Goal: Task Accomplishment & Management: Use online tool/utility

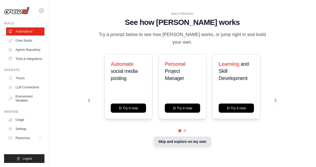
click at [182, 147] on button "Skip and explore on my own" at bounding box center [182, 142] width 57 height 10
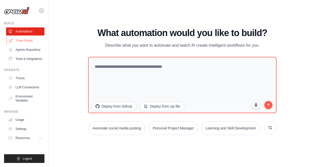
click at [33, 41] on link "Crew Studio" at bounding box center [26, 41] width 38 height 8
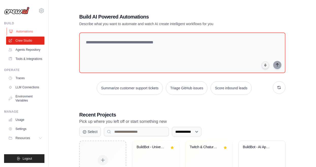
click at [31, 32] on link "Automations" at bounding box center [26, 31] width 38 height 8
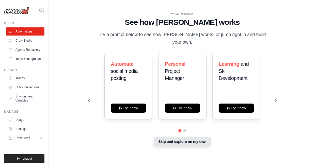
click at [179, 147] on button "Skip and explore on my own" at bounding box center [182, 142] width 57 height 10
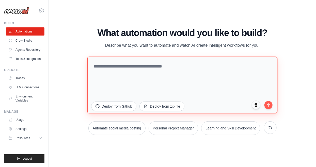
click at [260, 114] on textarea at bounding box center [182, 85] width 191 height 57
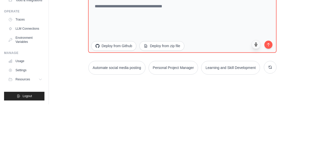
click at [256, 105] on icon "button" at bounding box center [256, 103] width 4 height 4
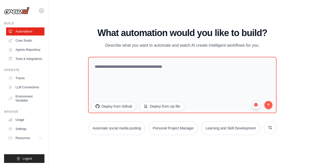
click at [258, 107] on icon "button" at bounding box center [256, 105] width 4 height 4
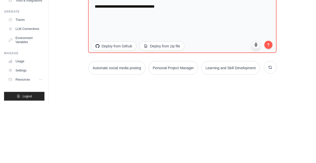
click at [258, 108] on button "button" at bounding box center [255, 103] width 9 height 9
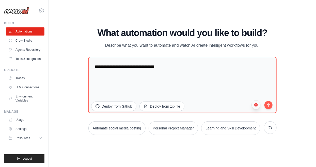
scroll to position [5, 0]
click at [258, 109] on button "button" at bounding box center [255, 104] width 9 height 9
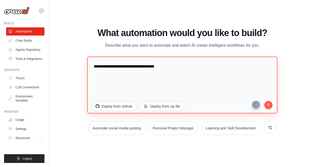
type textarea "**********"
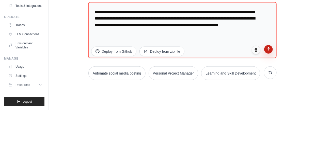
click at [268, 104] on icon "submit" at bounding box center [268, 102] width 4 height 4
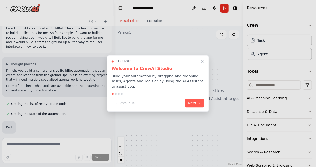
scroll to position [21, 0]
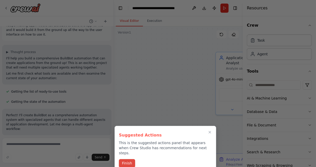
click at [131, 159] on button "Finish" at bounding box center [127, 163] width 16 height 8
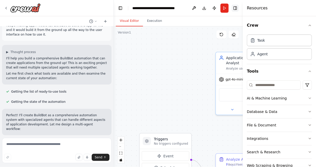
click at [236, 11] on button "Toggle Right Sidebar" at bounding box center [235, 8] width 7 height 7
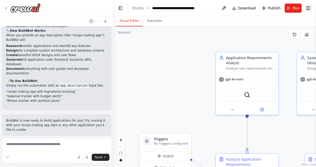
scroll to position [391, 0]
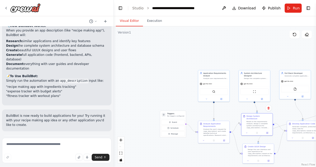
click at [54, 135] on div "I want to build an app called BuildBot. The app's function will be to build app…" at bounding box center [57, 80] width 114 height 109
click at [80, 135] on div "Suggestion Dismiss I have some suggestions to help you move forward with your a…" at bounding box center [56, 153] width 109 height 37
click at [78, 160] on button "Run Automation" at bounding box center [56, 164] width 101 height 8
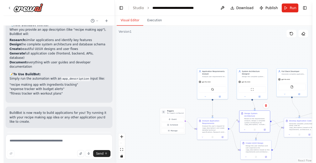
scroll to position [355, 0]
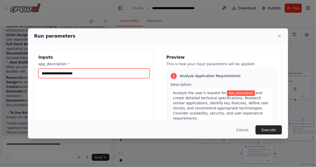
click at [98, 69] on input "app_description *" at bounding box center [93, 74] width 111 height 10
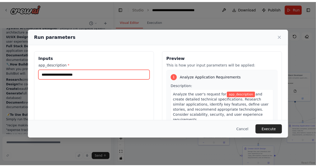
scroll to position [358, 0]
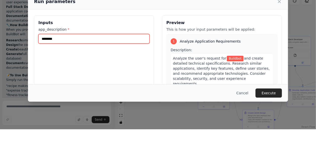
type input "********"
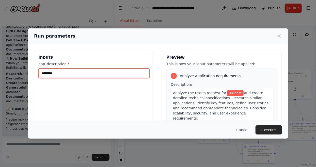
scroll to position [355, 0]
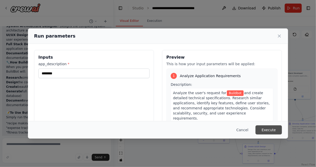
click at [273, 135] on button "Execute" at bounding box center [269, 129] width 26 height 9
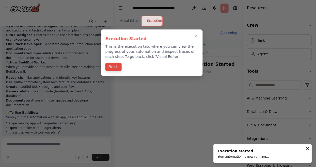
click at [118, 67] on button "Finish" at bounding box center [113, 67] width 16 height 8
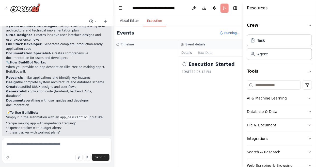
click at [134, 19] on button "Visual Editor" at bounding box center [129, 21] width 27 height 11
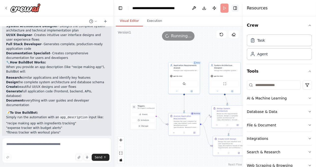
click at [236, 9] on button "Toggle Right Sidebar" at bounding box center [235, 8] width 7 height 7
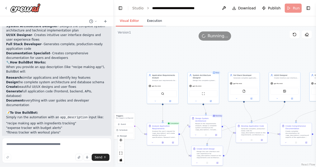
click at [154, 23] on button "Execution" at bounding box center [154, 21] width 23 height 11
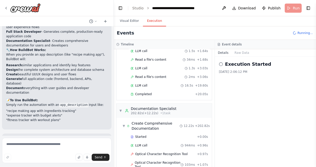
scroll to position [403, 0]
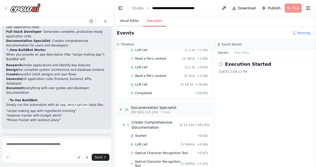
click at [131, 21] on button "Visual Editor" at bounding box center [129, 21] width 27 height 11
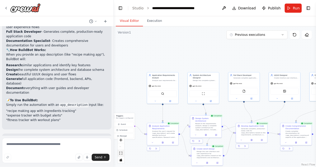
click at [123, 157] on button "fit view" at bounding box center [121, 153] width 7 height 7
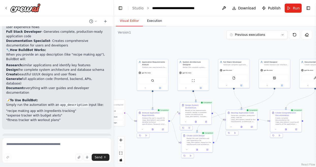
click at [155, 24] on button "Execution" at bounding box center [154, 21] width 23 height 11
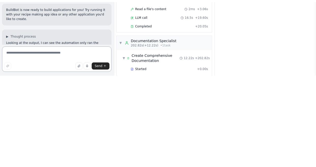
scroll to position [24, 0]
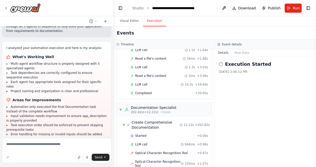
scroll to position [611, 0]
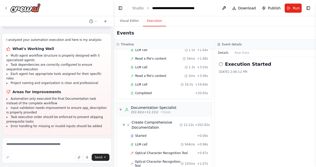
click at [75, 165] on button "Run Automation" at bounding box center [56, 169] width 101 height 8
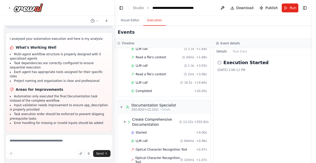
scroll to position [574, 0]
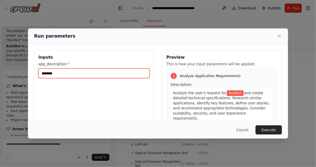
click at [58, 69] on input "********" at bounding box center [93, 74] width 111 height 10
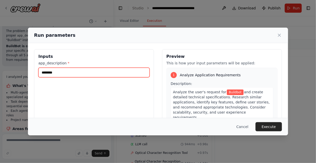
scroll to position [578, 0]
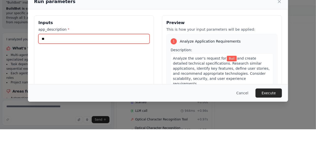
type input "*"
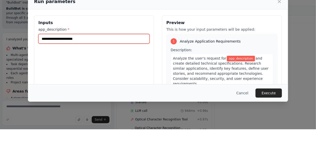
click at [49, 68] on input "app_description *" at bounding box center [93, 73] width 111 height 10
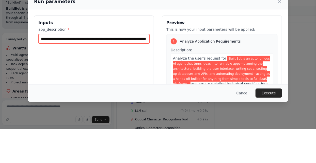
scroll to position [574, 0]
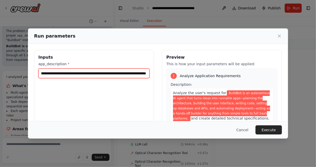
click at [45, 69] on input "**********" at bounding box center [93, 74] width 111 height 10
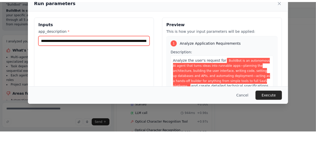
scroll to position [0, 0]
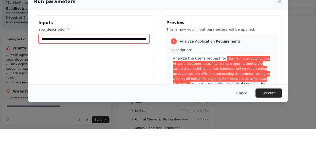
click at [61, 68] on input "**********" at bounding box center [93, 73] width 111 height 10
click at [59, 68] on input "**********" at bounding box center [93, 73] width 111 height 10
type input "**********"
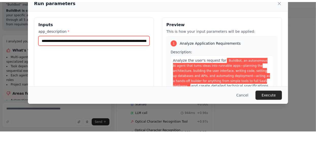
scroll to position [574, 0]
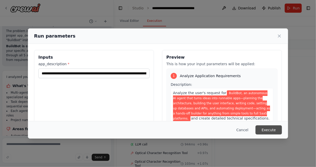
click at [272, 135] on button "Execute" at bounding box center [269, 129] width 26 height 9
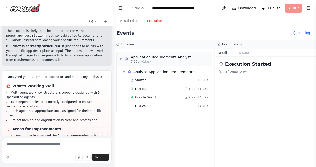
scroll to position [2, 0]
click at [128, 19] on button "Visual Editor" at bounding box center [129, 21] width 27 height 11
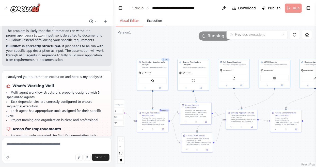
click at [156, 24] on button "Execution" at bounding box center [154, 21] width 23 height 11
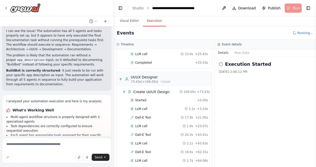
scroll to position [587, 0]
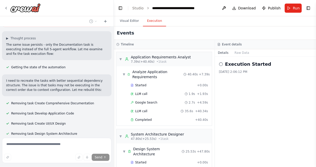
scroll to position [730, 0]
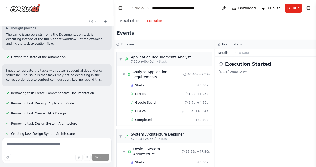
click at [126, 21] on button "Visual Editor" at bounding box center [129, 21] width 27 height 11
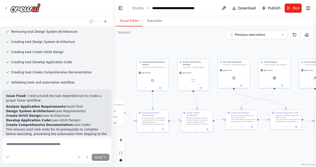
scroll to position [827, 0]
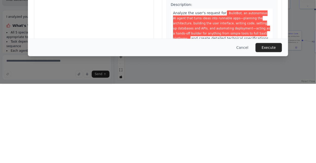
click at [23, 121] on div "**********" at bounding box center [158, 81] width 316 height 163
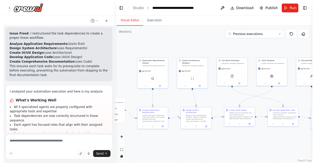
scroll to position [892, 0]
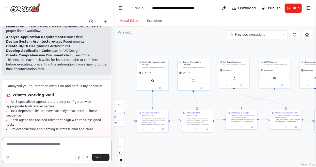
click at [49, 145] on textarea at bounding box center [56, 150] width 109 height 25
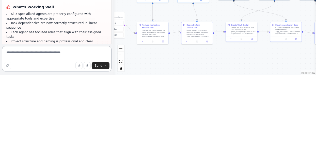
scroll to position [20, 0]
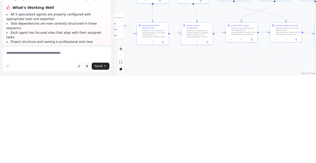
click at [90, 153] on button "button" at bounding box center [87, 153] width 7 height 7
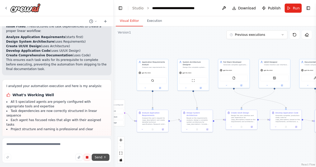
click at [105, 156] on icon "submit" at bounding box center [104, 157] width 3 height 3
click at [88, 160] on button "button" at bounding box center [87, 157] width 7 height 7
click at [99, 159] on span "Send" at bounding box center [99, 157] width 8 height 4
type textarea "**********"
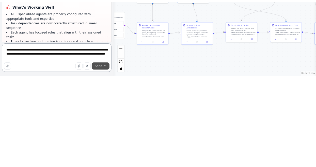
scroll to position [891, 0]
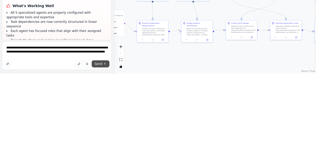
click at [104, 154] on icon "submit" at bounding box center [104, 153] width 3 height 3
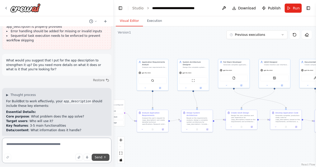
scroll to position [1023, 0]
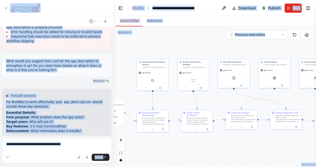
click at [42, 137] on h2 "Strong App Description Examples:" at bounding box center [56, 139] width 101 height 5
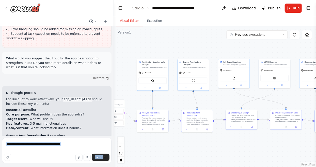
scroll to position [1025, 0]
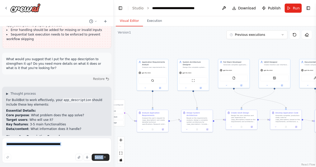
click at [8, 98] on p "For BuildBot to work effectively, your app_description should include these key…" at bounding box center [56, 102] width 101 height 9
click at [15, 92] on span "Thought process" at bounding box center [22, 94] width 25 height 4
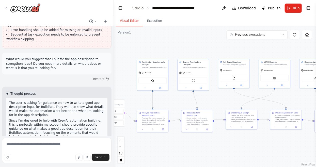
click at [33, 92] on span "Thought process" at bounding box center [22, 94] width 25 height 4
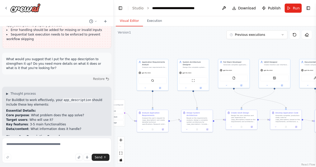
click at [7, 98] on p "For BuildBot to work effectively, your app_description should include these key…" at bounding box center [56, 102] width 101 height 9
click at [8, 98] on p "For BuildBot to work effectively, your app_description should include these key…" at bounding box center [56, 102] width 101 height 9
click at [7, 98] on p "For BuildBot to work effectively, your app_description should include these key…" at bounding box center [56, 102] width 101 height 9
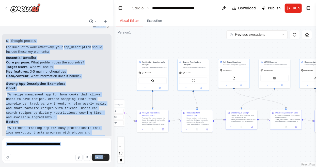
scroll to position [8, 0]
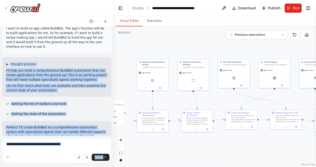
copy div "▶ Thought process I'll help you build a comprehensive BuildBot automation that …"
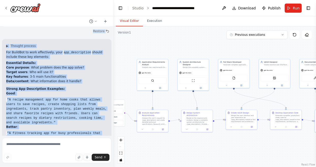
scroll to position [1079, 0]
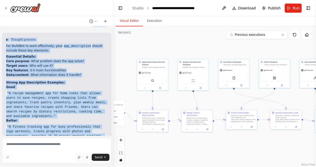
click at [54, 125] on code ""A fitness tracking app for busy professionals that logs workouts, tracks progr…" at bounding box center [56, 141] width 101 height 32
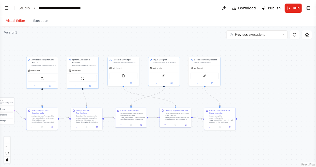
scroll to position [39, 0]
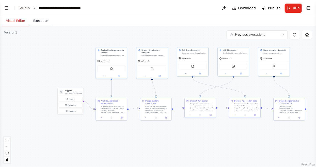
click at [38, 23] on button "Execution" at bounding box center [40, 21] width 23 height 11
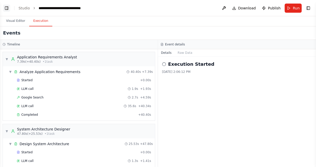
click at [9, 10] on button "Toggle Left Sidebar" at bounding box center [6, 8] width 7 height 7
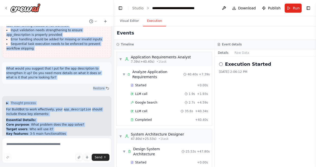
scroll to position [1079, 0]
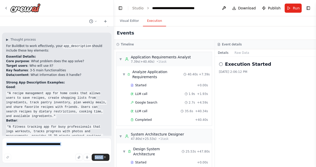
click at [82, 156] on div "▶ Thought process For BuildBot to work effectively, your app_description should…" at bounding box center [56, 124] width 109 height 183
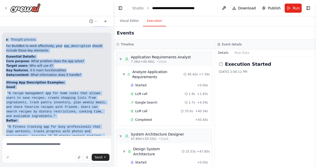
copy div "analyzed your automation execution and here is my analysis: What's Working Well…"
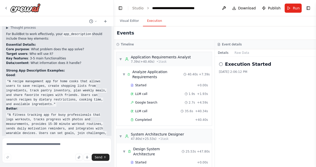
scroll to position [1092, 0]
copy ul "Architect : Data relationships, integrations, scale expectations Designer : Use…"
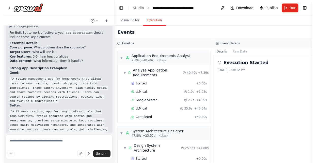
scroll to position [1104, 0]
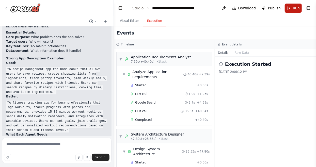
click at [296, 9] on span "Run" at bounding box center [296, 8] width 7 height 5
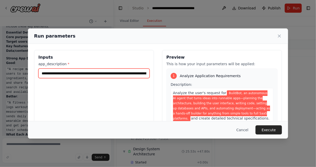
click at [130, 69] on input "**********" at bounding box center [93, 74] width 111 height 10
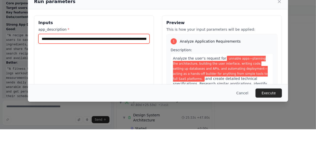
click at [127, 68] on input "**********" at bounding box center [93, 73] width 111 height 10
type input "**********"
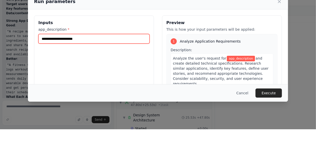
click at [46, 68] on input "app_description *" at bounding box center [93, 73] width 111 height 10
type input "**********"
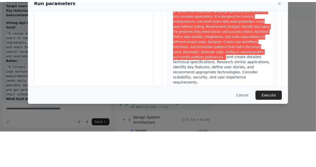
scroll to position [1104, 0]
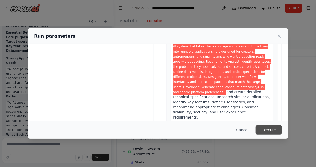
click at [275, 135] on button "Execute" at bounding box center [269, 129] width 26 height 9
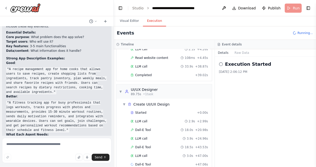
scroll to position [146, 0]
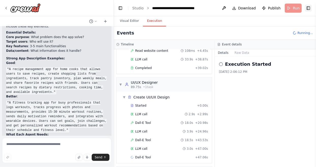
click at [307, 9] on button "Toggle Right Sidebar" at bounding box center [308, 8] width 7 height 7
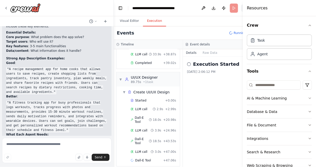
scroll to position [4, 0]
click at [241, 5] on button "Toggle Right Sidebar" at bounding box center [244, 8] width 7 height 7
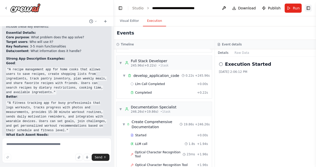
scroll to position [1116, 0]
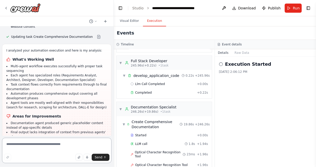
scroll to position [1418, 0]
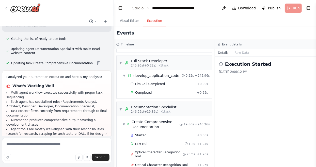
scroll to position [1356, 0]
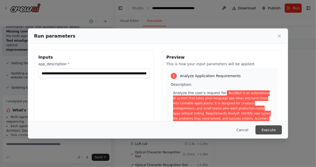
click at [271, 135] on button "Execute" at bounding box center [269, 129] width 26 height 9
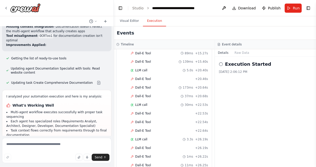
scroll to position [1361, 0]
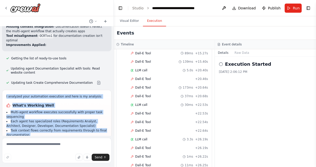
click at [13, 90] on div "I analyzed your automation execution and here is my analysis: What's Working We…" at bounding box center [56, 155] width 109 height 130
copy div "analyzed your automation execution and here is my analysis: What's Working Well…"
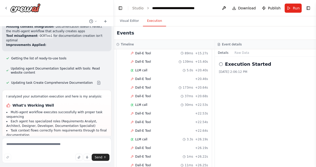
scroll to position [1418, 0]
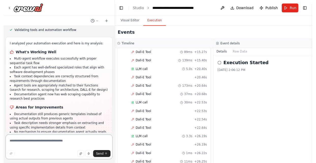
scroll to position [1582, 0]
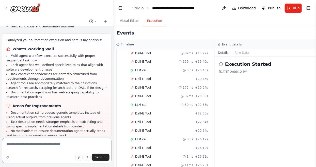
click at [35, 145] on textarea at bounding box center [56, 150] width 109 height 25
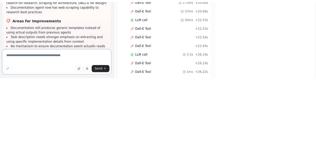
scroll to position [24, 0]
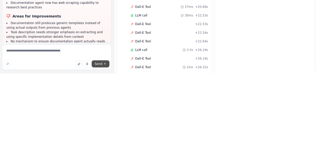
click at [93, 153] on button "Send" at bounding box center [101, 153] width 18 height 7
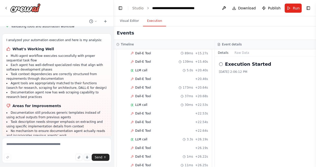
click at [89, 157] on icon "button" at bounding box center [87, 157] width 3 height 3
click at [90, 158] on button "button" at bounding box center [87, 157] width 7 height 7
click at [87, 158] on icon "button" at bounding box center [87, 157] width 1 height 2
click at [88, 157] on rect "button" at bounding box center [87, 157] width 2 height 2
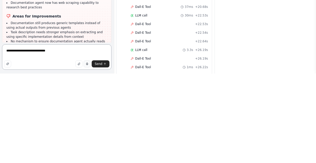
click at [60, 147] on textarea "**********" at bounding box center [56, 146] width 109 height 25
click at [54, 140] on textarea "**********" at bounding box center [56, 146] width 109 height 25
click at [58, 146] on textarea "**********" at bounding box center [56, 146] width 109 height 25
click at [37, 154] on div "Send" at bounding box center [56, 153] width 105 height 7
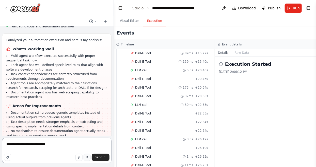
click at [58, 149] on textarea "**********" at bounding box center [56, 150] width 109 height 25
click at [55, 146] on textarea "**********" at bounding box center [56, 150] width 109 height 25
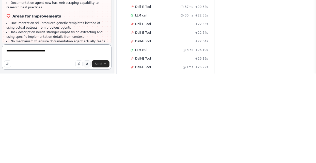
scroll to position [1586, 0]
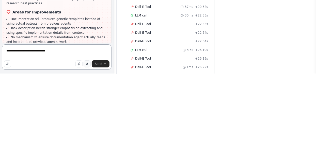
type textarea "**********"
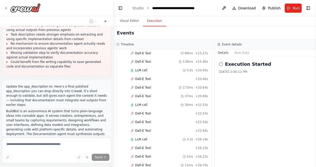
scroll to position [1670, 0]
click at [40, 126] on div "Update the app_description to: Here’s a final polished app_description you can …" at bounding box center [56, 145] width 109 height 131
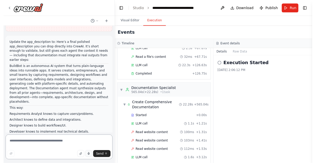
scroll to position [0, 0]
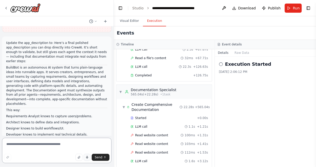
click at [18, 151] on textarea at bounding box center [56, 150] width 109 height 25
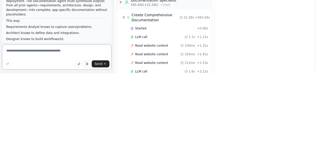
scroll to position [20, 0]
click at [88, 156] on button "button" at bounding box center [87, 153] width 7 height 7
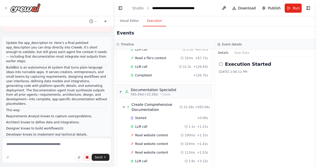
scroll to position [23, 0]
click at [89, 156] on button "button" at bounding box center [87, 157] width 7 height 7
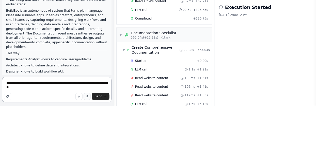
scroll to position [24, 0]
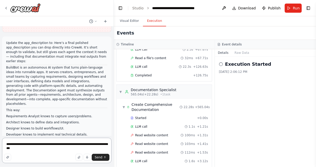
click at [26, 149] on textarea "**********" at bounding box center [56, 150] width 109 height 25
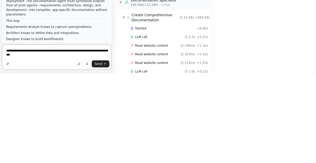
type textarea "**********"
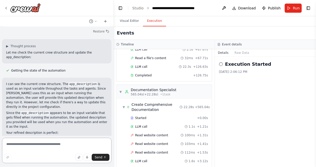
scroll to position [2081, 0]
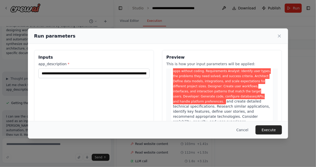
scroll to position [23, 0]
click at [271, 135] on button "Execute" at bounding box center [269, 129] width 26 height 9
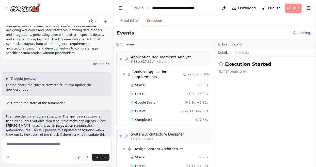
scroll to position [3, 0]
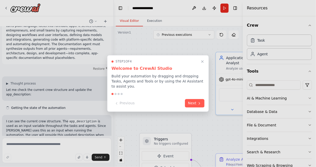
scroll to position [2044, 0]
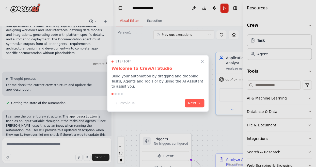
click at [202, 61] on icon "Close walkthrough" at bounding box center [202, 62] width 2 height 2
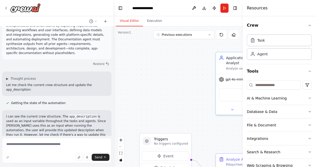
scroll to position [2020, 0]
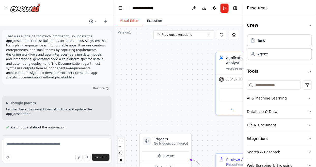
click at [151, 22] on button "Execution" at bounding box center [154, 21] width 23 height 11
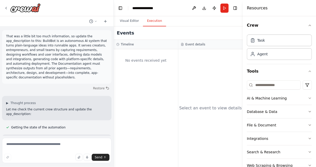
click at [239, 12] on header "**********" at bounding box center [178, 8] width 129 height 16
click at [234, 6] on button "Toggle Right Sidebar" at bounding box center [235, 8] width 7 height 7
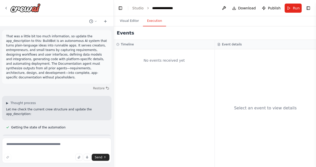
scroll to position [2044, 0]
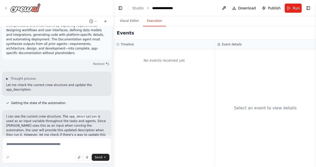
click at [8, 9] on icon at bounding box center [6, 8] width 4 height 4
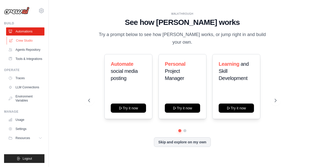
click at [24, 36] on ul "Automations Crew Studio Agents Repository Tools & Integrations" at bounding box center [25, 45] width 38 height 36
click at [28, 39] on link "Crew Studio" at bounding box center [26, 41] width 38 height 8
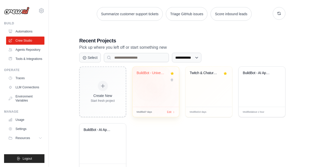
scroll to position [70, 0]
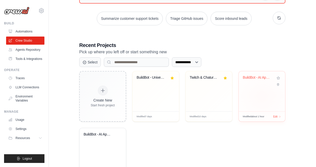
click at [264, 92] on div "BuildBot - AI Application Builder" at bounding box center [262, 91] width 46 height 40
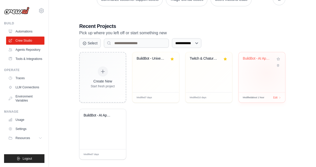
scroll to position [93, 0]
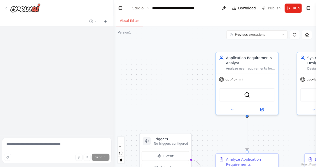
click at [293, 9] on button "Run" at bounding box center [293, 8] width 17 height 9
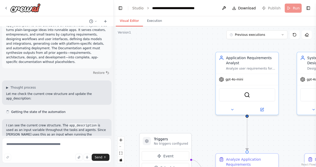
scroll to position [2044, 0]
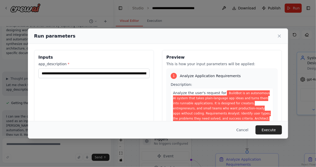
click at [272, 135] on button "Execute" at bounding box center [269, 129] width 26 height 9
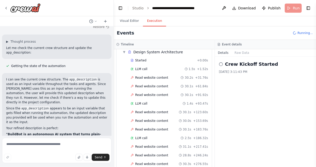
scroll to position [106, 0]
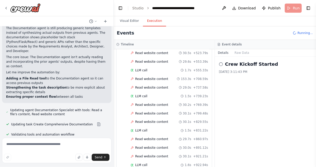
scroll to position [2310, 0]
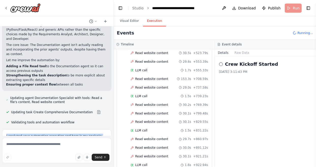
copy div "I analyzed your automation execution and here is my analysis: What's Working We…"
click at [30, 142] on textarea at bounding box center [56, 150] width 109 height 25
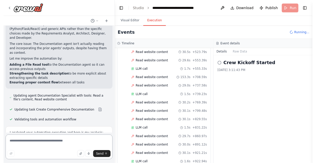
scroll to position [24, 0]
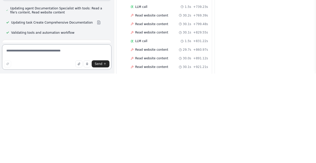
click at [12, 141] on textarea at bounding box center [56, 146] width 109 height 25
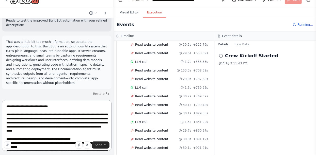
scroll to position [0, 0]
type textarea "**********"
click at [106, 153] on icon "submit" at bounding box center [104, 153] width 3 height 3
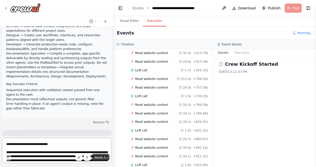
scroll to position [2595, 0]
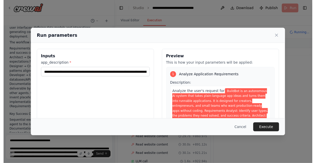
scroll to position [24, 0]
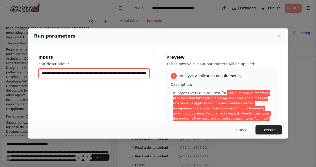
click at [51, 69] on input "**********" at bounding box center [93, 74] width 111 height 10
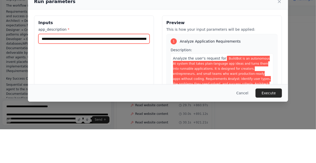
click at [59, 68] on input "**********" at bounding box center [93, 73] width 111 height 10
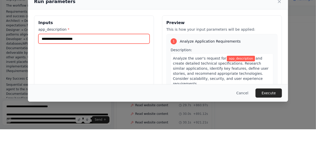
click at [48, 68] on input "app_description *" at bounding box center [93, 73] width 111 height 10
click at [47, 68] on input "app_description *" at bounding box center [93, 73] width 111 height 10
paste input "**********"
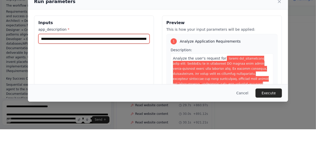
scroll to position [0, 0]
click at [78, 68] on input "app_description *" at bounding box center [93, 73] width 111 height 10
click at [94, 68] on input "app_description *" at bounding box center [93, 73] width 111 height 10
type input "**********"
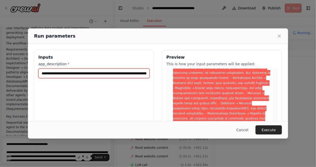
scroll to position [24, 0]
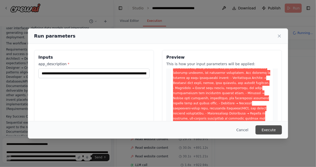
click at [272, 135] on button "Execute" at bounding box center [269, 129] width 26 height 9
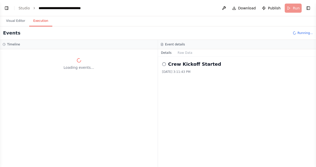
scroll to position [2558, 0]
click at [2, 104] on div "Loading events..." at bounding box center [79, 108] width 158 height 118
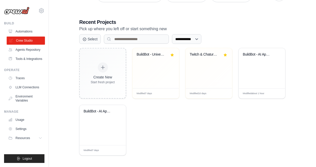
click at [27, 41] on link "Crew Studio" at bounding box center [26, 41] width 38 height 8
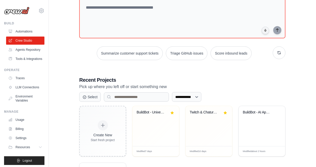
scroll to position [70, 0]
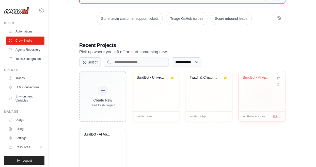
click at [260, 95] on div "BuildBot - AI Application Builder" at bounding box center [262, 91] width 46 height 40
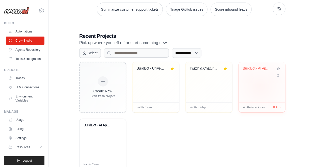
scroll to position [90, 0]
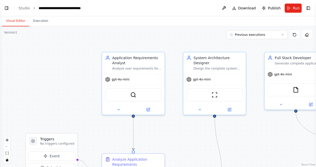
scroll to position [2558, 0]
click at [39, 26] on div ".deletable-edge-delete-btn { width: 20px; height: 20px; border: 0px solid #ffff…" at bounding box center [158, 96] width 316 height 141
click at [37, 18] on button "Execution" at bounding box center [40, 21] width 23 height 11
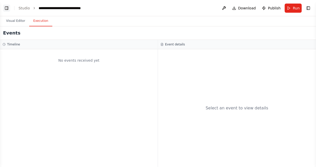
click at [5, 9] on button "Toggle Left Sidebar" at bounding box center [6, 8] width 7 height 7
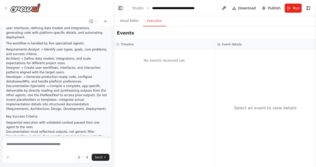
scroll to position [2534, 0]
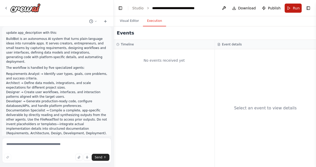
click at [293, 9] on button "Run" at bounding box center [293, 8] width 17 height 9
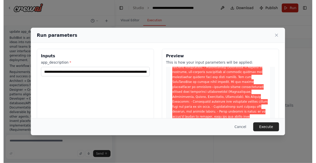
scroll to position [2558, 0]
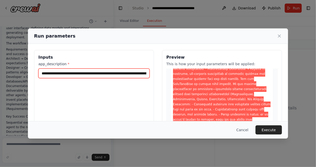
click at [79, 69] on input "app_description *" at bounding box center [93, 74] width 111 height 10
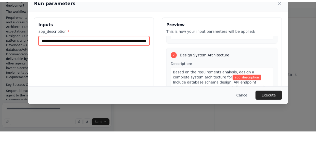
scroll to position [0, 2140]
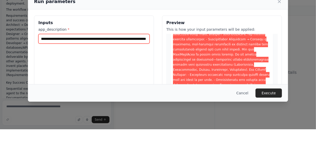
click at [51, 68] on input "app_description *" at bounding box center [93, 73] width 111 height 10
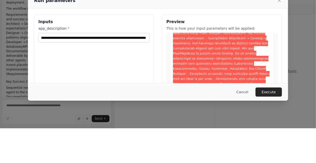
click at [54, 72] on div "Inputs app_description *" at bounding box center [94, 109] width 120 height 120
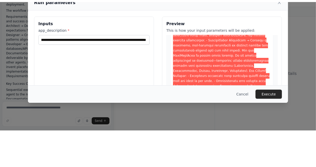
scroll to position [0, 0]
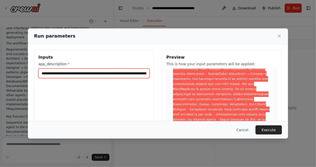
click at [64, 69] on input "app_description *" at bounding box center [93, 74] width 111 height 10
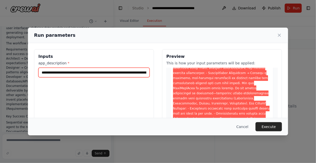
click at [65, 68] on input "app_description *" at bounding box center [93, 73] width 111 height 10
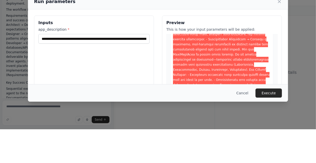
click at [65, 87] on div "Inputs app_description *" at bounding box center [94, 109] width 120 height 120
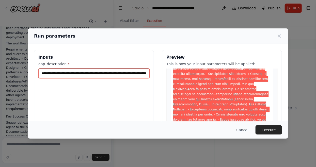
click at [75, 69] on input "app_description *" at bounding box center [93, 74] width 111 height 10
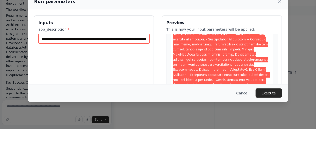
click at [96, 68] on input "app_description *" at bounding box center [93, 73] width 111 height 10
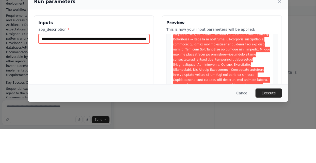
type input "**********"
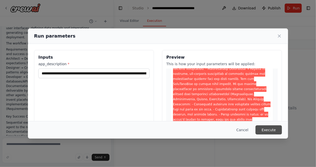
click at [271, 135] on button "Execute" at bounding box center [269, 129] width 26 height 9
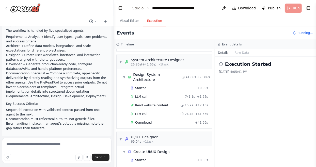
scroll to position [2595, 0]
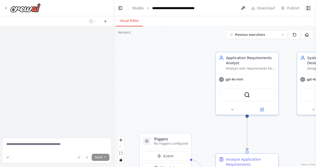
click at [307, 11] on button "Toggle Right Sidebar" at bounding box center [308, 8] width 7 height 7
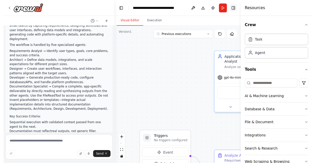
scroll to position [2558, 0]
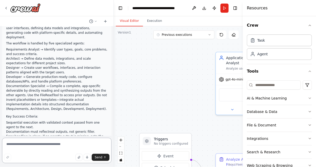
click at [40, 146] on textarea at bounding box center [56, 150] width 109 height 25
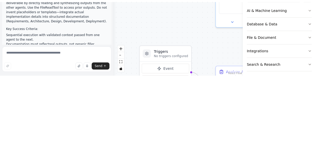
scroll to position [20, 0]
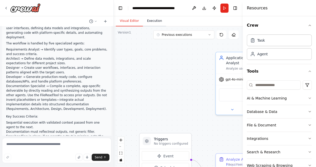
click at [160, 26] on div ".deletable-edge-delete-btn { width: 20px; height: 20px; border: 0px solid #ffff…" at bounding box center [178, 96] width 129 height 141
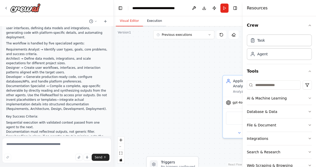
click at [147, 16] on button "Execution" at bounding box center [154, 21] width 23 height 11
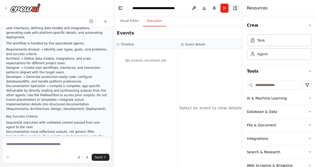
scroll to position [5, 0]
click at [235, 16] on div "Visual Editor Execution" at bounding box center [178, 21] width 129 height 10
click at [238, 5] on button "Toggle Right Sidebar" at bounding box center [235, 8] width 7 height 7
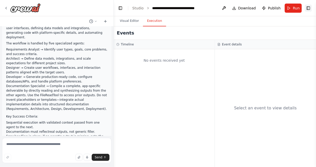
scroll to position [0, 0]
click at [294, 7] on span "Run" at bounding box center [296, 8] width 7 height 5
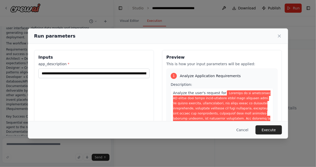
click at [274, 135] on button "Execute" at bounding box center [269, 129] width 26 height 9
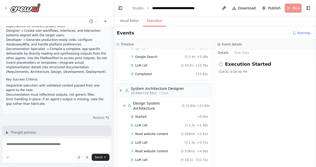
scroll to position [46, 0]
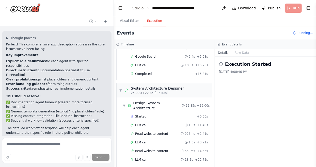
scroll to position [2694, 0]
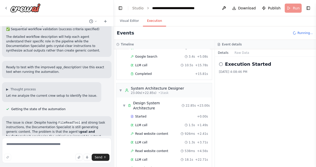
scroll to position [2786, 0]
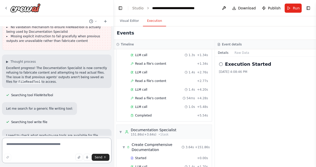
scroll to position [3083, 0]
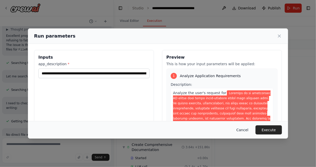
click at [245, 135] on button "Cancel" at bounding box center [242, 129] width 20 height 9
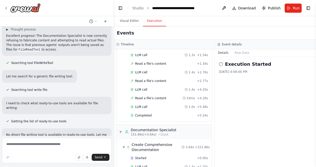
copy div "analyzed your automation execution and here is my analysis: What's Working Well…"
click at [45, 149] on textarea at bounding box center [56, 150] width 109 height 25
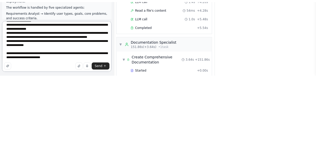
scroll to position [2507, 0]
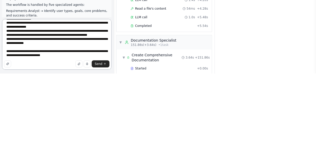
click at [102, 159] on textarea at bounding box center [56, 134] width 109 height 51
type textarea "**********"
click at [106, 155] on icon "submit" at bounding box center [104, 153] width 3 height 3
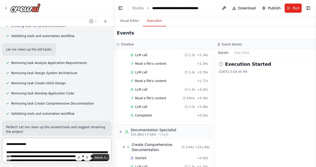
scroll to position [3674, 0]
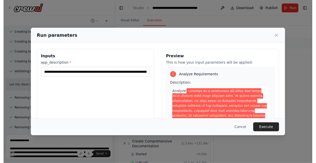
scroll to position [21, 0]
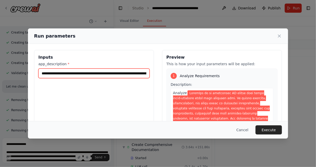
click at [97, 69] on input "app_description *" at bounding box center [93, 74] width 111 height 10
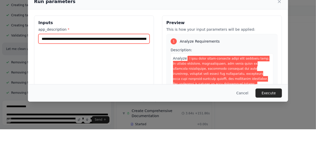
click at [139, 68] on input "app_description *" at bounding box center [93, 73] width 111 height 10
click at [138, 68] on input "app_description *" at bounding box center [93, 73] width 111 height 10
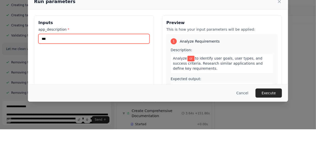
type input "*"
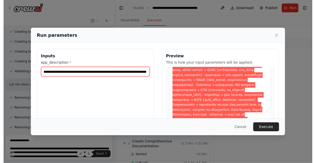
scroll to position [52, 0]
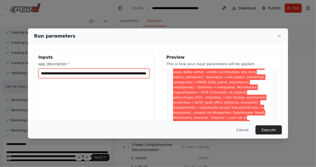
click at [87, 69] on input "app_description *" at bounding box center [93, 74] width 111 height 10
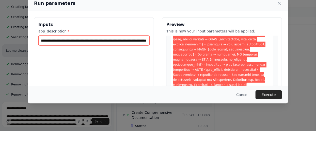
scroll to position [21, 0]
click at [72, 68] on input "app_description *" at bounding box center [93, 73] width 111 height 10
click at [47, 68] on input "app_description *" at bounding box center [93, 73] width 111 height 10
click at [68, 68] on input "app_description *" at bounding box center [93, 73] width 111 height 10
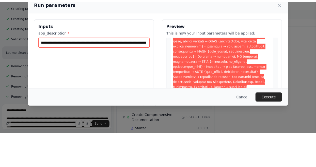
scroll to position [0, 0]
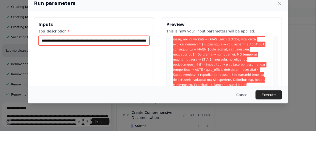
click at [70, 68] on input "app_description *" at bounding box center [93, 73] width 111 height 10
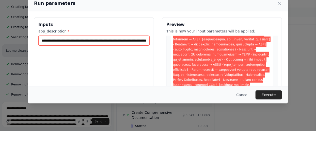
type input "**********"
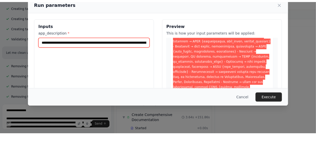
scroll to position [3637, 0]
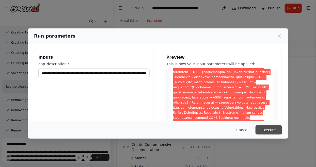
click at [281, 135] on button "Execute" at bounding box center [269, 129] width 26 height 9
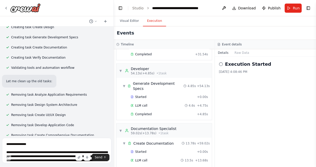
scroll to position [3642, 0]
copy div "LoremIps Dolorsi amet Consectetu Adipisci Eli Seddoeiusmod: ✅ Temporinci UTLA e…"
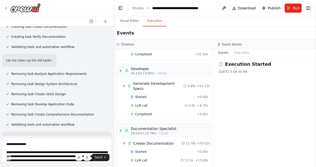
scroll to position [3674, 0]
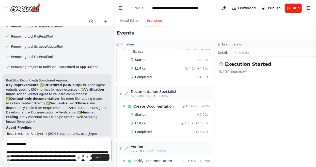
scroll to position [3815, 0]
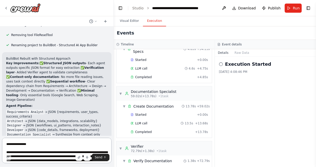
click at [17, 144] on textarea at bounding box center [56, 150] width 109 height 25
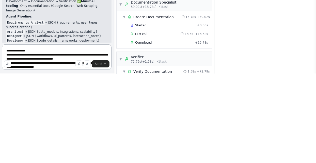
scroll to position [51, 0]
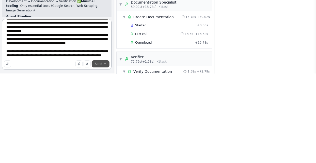
type textarea "**********"
click at [103, 152] on button "Send" at bounding box center [101, 153] width 18 height 7
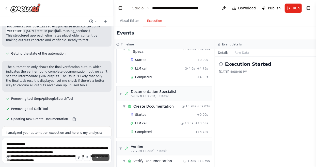
scroll to position [3899, 0]
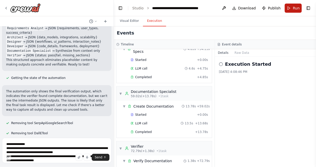
click at [296, 11] on button "Run" at bounding box center [293, 8] width 17 height 9
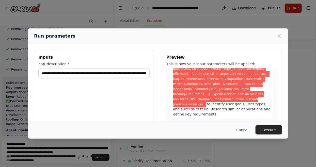
scroll to position [80, 0]
click at [204, 131] on span ""requirements": ["specific requirement 1", "specific requirement 2"], "user_typ…" at bounding box center [219, 139] width 92 height 16
click at [208, 131] on span ""requirements": ["specific requirement 1", "specific requirement 2"], "user_typ…" at bounding box center [219, 139] width 92 height 16
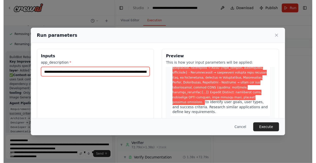
scroll to position [3819, 0]
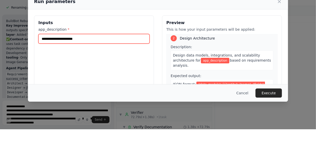
click at [46, 68] on input "app_description *" at bounding box center [93, 73] width 111 height 10
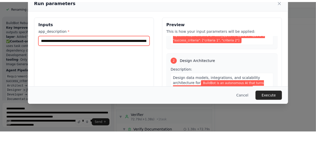
scroll to position [0, 0]
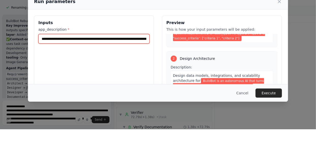
click at [63, 68] on input "**********" at bounding box center [93, 73] width 111 height 10
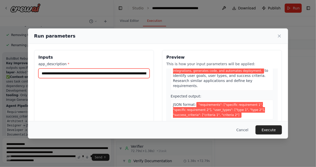
scroll to position [37, 0]
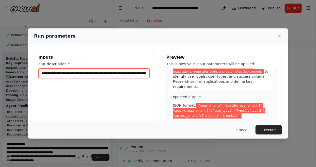
type input "**********"
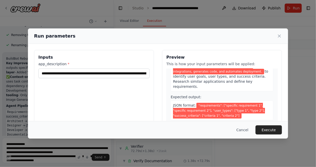
click at [226, 103] on span ""requirements": ["specific requirement 1", "specific requirement 2"], "user_typ…" at bounding box center [219, 111] width 92 height 16
click at [230, 103] on span ""requirements": ["specific requirement 1", "specific requirement 2"], "user_typ…" at bounding box center [219, 111] width 92 height 16
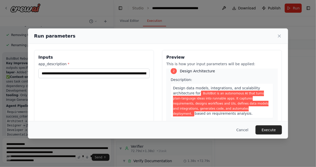
scroll to position [102, 0]
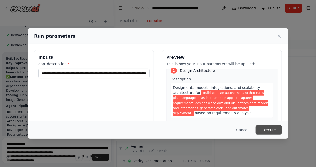
click at [271, 135] on button "Execute" at bounding box center [269, 129] width 26 height 9
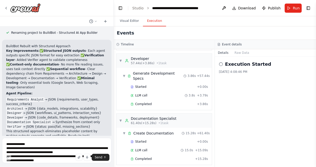
scroll to position [405, 0]
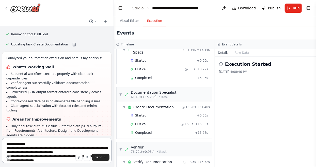
scroll to position [24, 0]
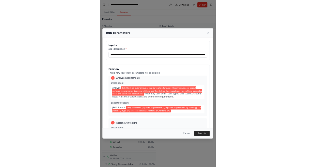
scroll to position [20, 0]
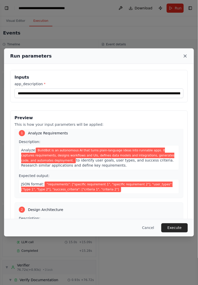
click at [186, 54] on icon at bounding box center [184, 56] width 5 height 5
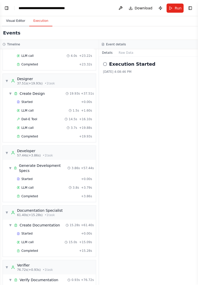
click at [20, 16] on button "Visual Editor" at bounding box center [15, 21] width 27 height 11
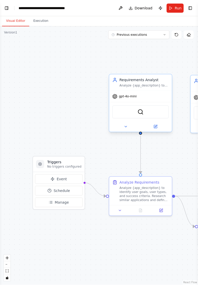
click at [148, 78] on div "Requirements Analyst" at bounding box center [143, 80] width 49 height 5
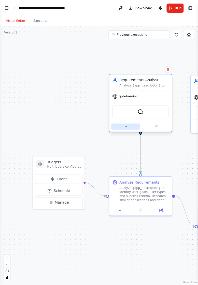
click at [124, 125] on icon at bounding box center [125, 127] width 4 height 4
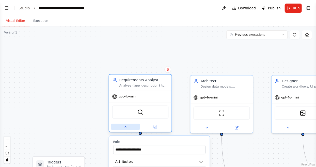
scroll to position [3961, 0]
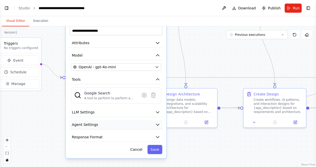
click at [156, 120] on button "Agent Settings" at bounding box center [116, 124] width 92 height 9
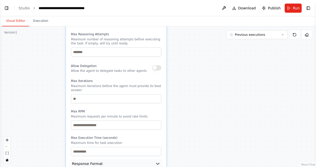
click at [159, 161] on icon "button" at bounding box center [157, 163] width 5 height 5
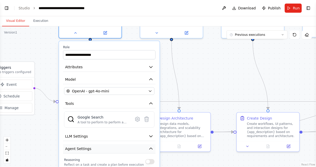
click at [154, 144] on button "Agent Settings" at bounding box center [109, 148] width 92 height 9
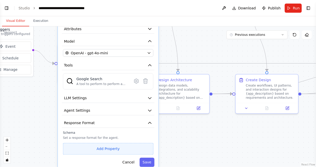
click at [111, 143] on button "Add Property" at bounding box center [108, 149] width 90 height 12
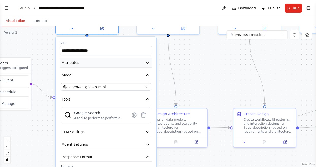
click at [150, 60] on icon "button" at bounding box center [147, 62] width 5 height 5
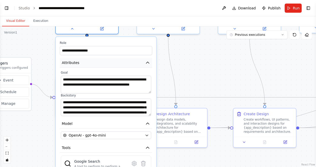
click at [149, 58] on button "Attributes" at bounding box center [106, 62] width 92 height 9
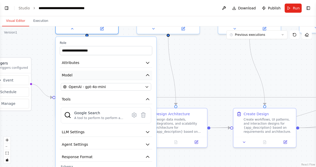
click at [150, 71] on button "Model" at bounding box center [106, 75] width 92 height 9
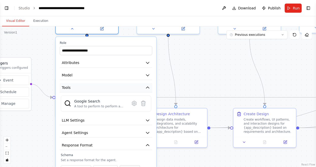
click at [147, 85] on icon "button" at bounding box center [147, 87] width 5 height 5
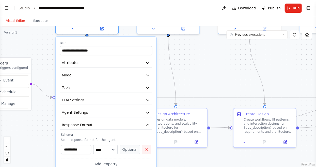
click at [151, 145] on button "button" at bounding box center [146, 149] width 9 height 9
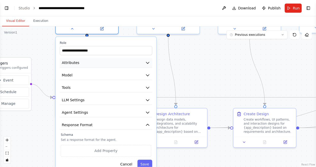
click at [149, 62] on icon "button" at bounding box center [147, 63] width 3 height 2
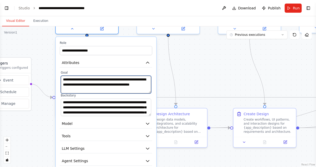
click at [91, 76] on textarea "**********" at bounding box center [106, 85] width 90 height 18
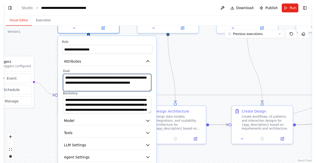
scroll to position [3965, 0]
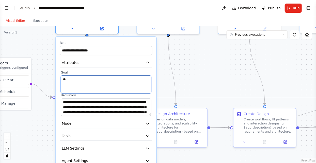
type textarea "*"
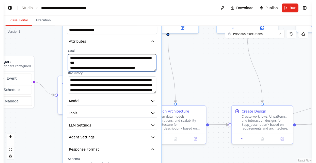
scroll to position [3961, 0]
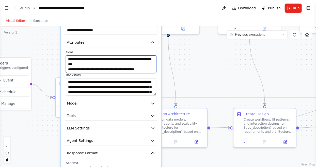
type textarea "**********"
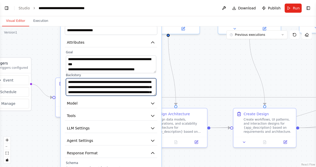
click at [149, 85] on textarea "**********" at bounding box center [111, 87] width 90 height 18
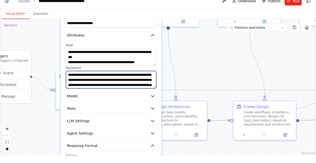
scroll to position [7, 0]
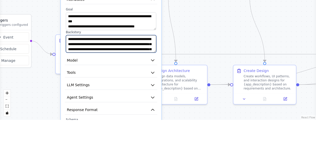
click at [153, 86] on textarea "**********" at bounding box center [111, 87] width 90 height 18
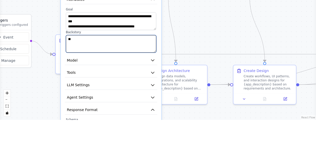
type textarea "*"
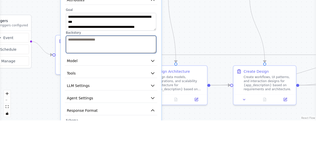
click at [73, 78] on textarea at bounding box center [111, 87] width 90 height 18
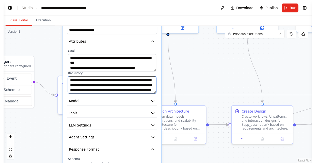
scroll to position [3961, 0]
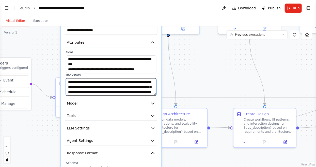
type textarea "**********"
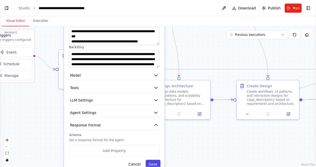
click at [156, 160] on button "Save" at bounding box center [153, 164] width 15 height 9
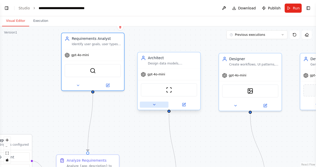
click at [154, 104] on icon at bounding box center [154, 104] width 2 height 1
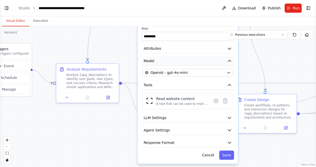
click at [229, 58] on icon "button" at bounding box center [229, 60] width 5 height 5
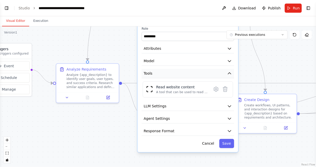
click at [230, 71] on icon "button" at bounding box center [229, 73] width 5 height 5
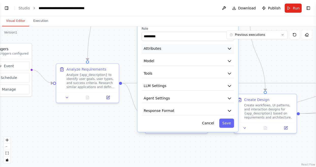
click at [229, 46] on icon "button" at bounding box center [229, 48] width 5 height 5
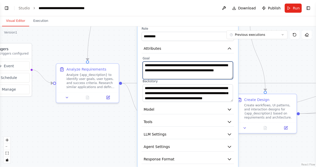
click at [189, 70] on textarea "**********" at bounding box center [188, 70] width 90 height 18
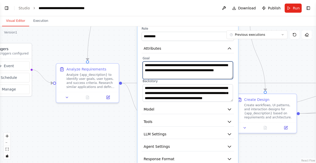
scroll to position [3965, 0]
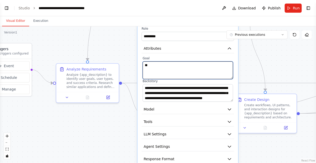
type textarea "*"
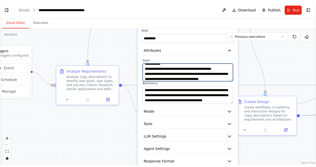
scroll to position [3961, 0]
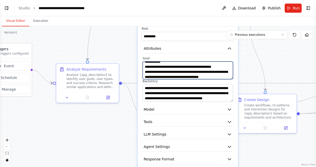
type textarea "**********"
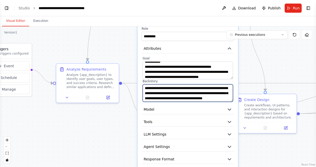
click at [217, 92] on textarea "**********" at bounding box center [188, 93] width 90 height 18
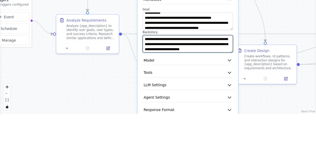
scroll to position [0, 0]
click at [170, 90] on textarea "**********" at bounding box center [188, 93] width 90 height 18
click at [176, 93] on textarea "**********" at bounding box center [188, 93] width 90 height 18
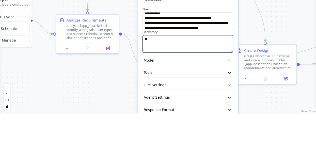
type textarea "*"
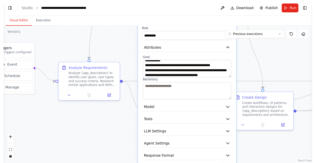
scroll to position [3961, 0]
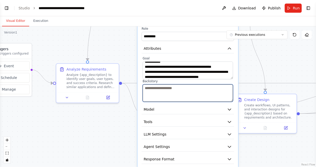
click at [155, 87] on textarea at bounding box center [188, 93] width 90 height 18
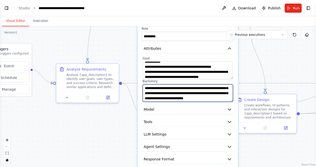
type textarea "**********"
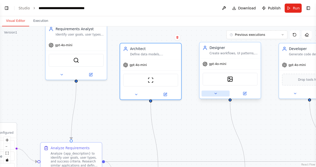
click at [215, 92] on icon at bounding box center [216, 94] width 4 height 4
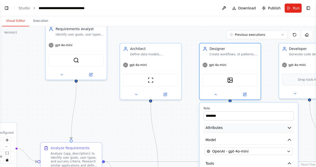
click at [290, 125] on icon "button" at bounding box center [289, 127] width 5 height 5
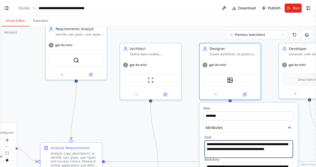
click at [227, 148] on textarea "**********" at bounding box center [248, 148] width 88 height 17
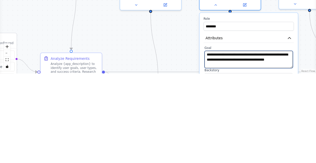
scroll to position [22, 0]
type textarea "*"
click at [217, 140] on textarea at bounding box center [248, 148] width 88 height 17
type textarea "**********"
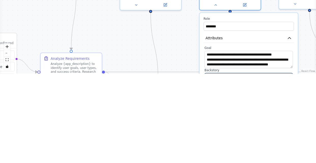
type textarea "*"
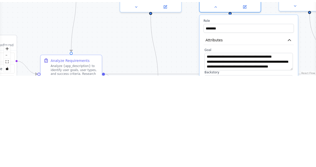
scroll to position [3961, 0]
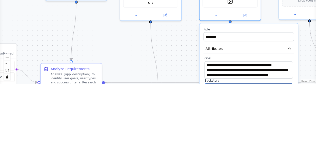
scroll to position [24, 0]
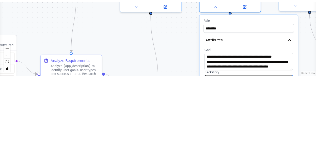
scroll to position [3961, 0]
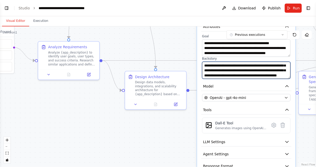
type textarea "**********"
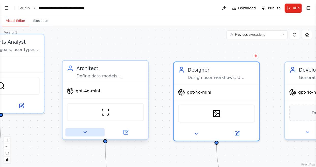
click at [84, 130] on icon at bounding box center [85, 133] width 6 height 6
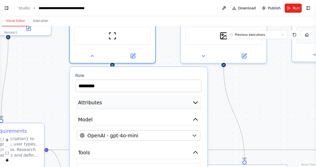
click at [194, 99] on icon "button" at bounding box center [195, 102] width 7 height 7
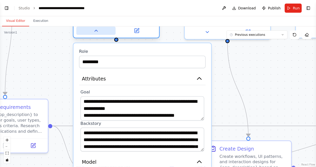
click at [95, 28] on icon at bounding box center [96, 31] width 6 height 6
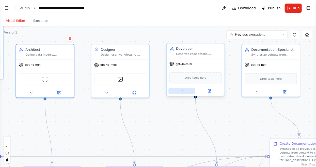
click at [182, 91] on icon at bounding box center [182, 91] width 2 height 1
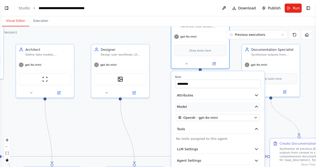
click at [259, 104] on icon "button" at bounding box center [256, 106] width 5 height 5
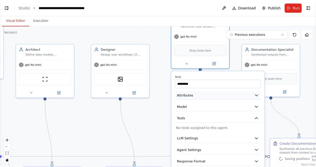
click at [259, 93] on icon "button" at bounding box center [256, 95] width 5 height 5
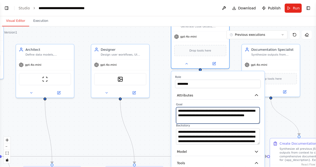
click at [223, 107] on textarea "**********" at bounding box center [218, 115] width 84 height 17
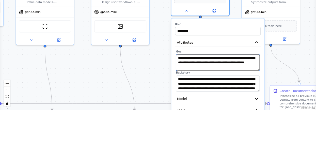
scroll to position [24, 0]
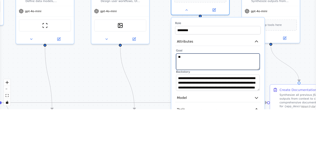
type textarea "*"
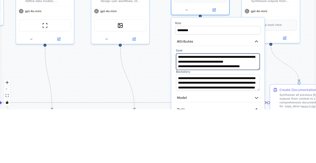
scroll to position [9, 0]
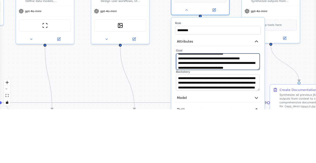
type textarea "**********"
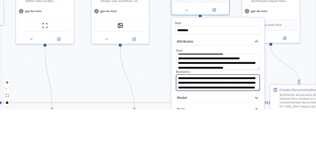
click at [256, 129] on textarea "**********" at bounding box center [218, 137] width 84 height 17
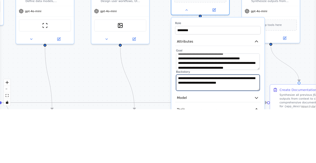
click at [252, 129] on textarea "**********" at bounding box center [218, 137] width 84 height 17
type textarea "*"
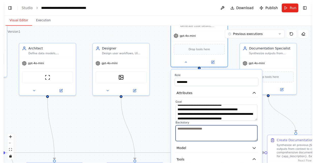
scroll to position [13, 0]
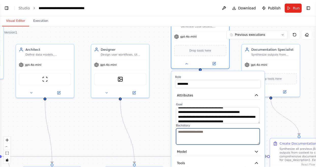
click at [189, 129] on textarea at bounding box center [218, 137] width 84 height 17
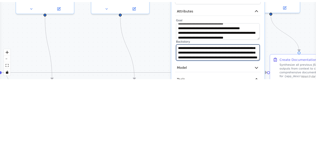
scroll to position [3961, 0]
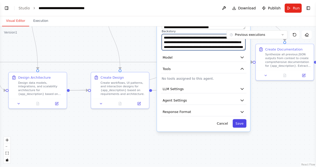
type textarea "**********"
click at [245, 119] on button "Save" at bounding box center [240, 123] width 14 height 8
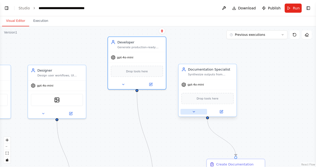
click at [194, 111] on icon at bounding box center [194, 111] width 2 height 1
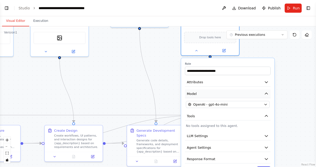
click at [266, 91] on icon "button" at bounding box center [266, 93] width 5 height 5
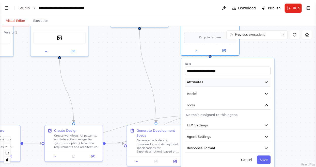
click at [267, 82] on icon "button" at bounding box center [266, 82] width 3 height 1
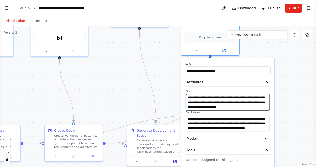
click at [259, 96] on textarea "**********" at bounding box center [228, 102] width 84 height 17
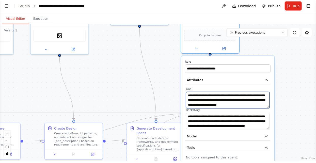
scroll to position [13, 0]
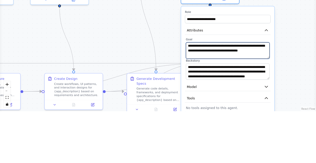
click at [226, 94] on textarea "**********" at bounding box center [228, 102] width 84 height 17
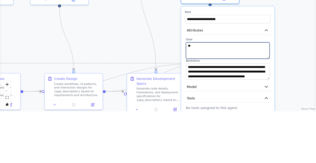
type textarea "*"
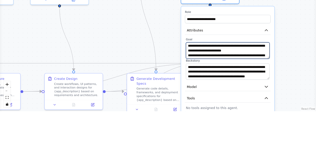
scroll to position [29, 0]
type textarea "**********"
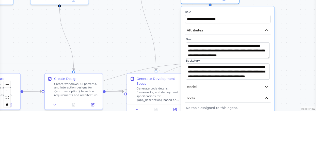
scroll to position [3961, 0]
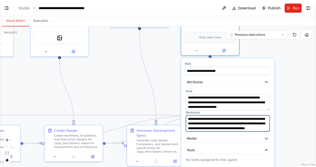
click at [262, 115] on textarea "**********" at bounding box center [228, 123] width 84 height 17
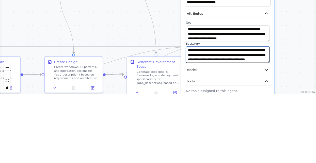
scroll to position [13, 0]
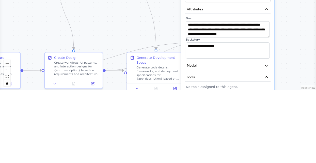
click at [230, 31] on div "Drop tools here" at bounding box center [210, 36] width 58 height 17
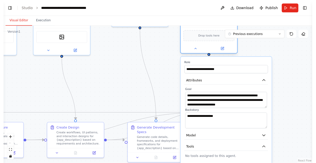
scroll to position [3961, 0]
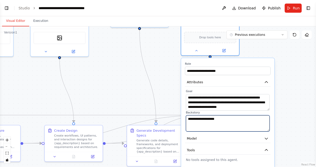
click at [227, 115] on textarea "**********" at bounding box center [228, 123] width 84 height 17
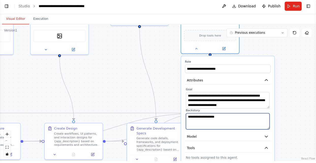
scroll to position [13, 0]
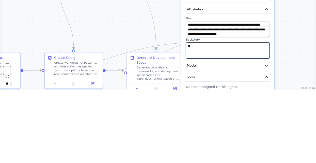
type textarea "*"
click at [199, 115] on textarea at bounding box center [228, 123] width 84 height 17
click at [197, 115] on textarea at bounding box center [228, 123] width 84 height 17
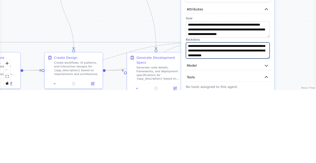
scroll to position [3961, 0]
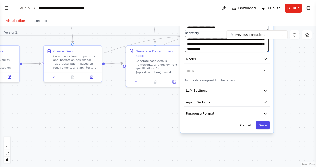
type textarea "**********"
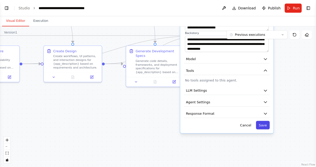
click at [263, 121] on button "Save" at bounding box center [263, 125] width 14 height 8
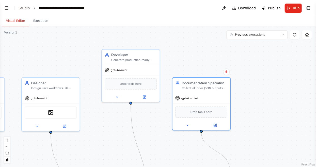
click at [270, 110] on div ".deletable-edge-delete-btn { width: 20px; height: 20px; border: 0px solid #ffff…" at bounding box center [158, 96] width 316 height 141
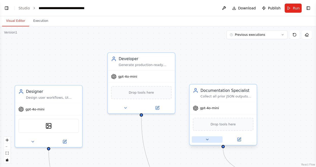
click at [210, 136] on button at bounding box center [207, 139] width 31 height 7
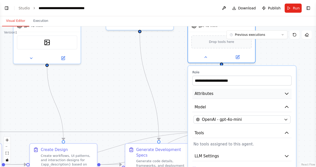
click at [287, 91] on icon "button" at bounding box center [286, 93] width 5 height 5
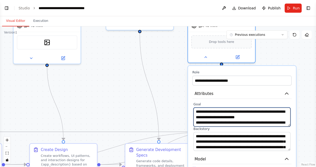
click at [281, 109] on textarea "**********" at bounding box center [242, 117] width 97 height 19
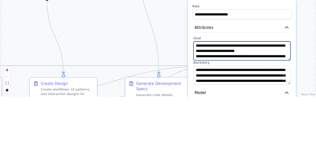
scroll to position [13, 0]
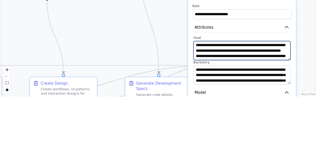
click at [259, 108] on textarea "**********" at bounding box center [242, 117] width 97 height 19
click at [202, 108] on textarea "**********" at bounding box center [242, 117] width 97 height 19
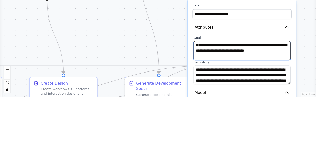
scroll to position [0, 0]
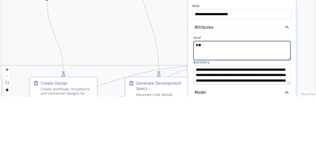
type textarea "*"
click at [203, 108] on textarea at bounding box center [242, 117] width 97 height 19
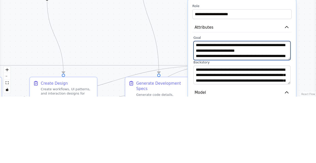
scroll to position [49, 0]
type textarea "**********"
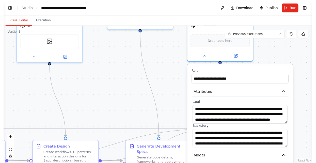
scroll to position [3961, 0]
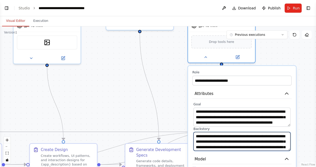
click at [278, 132] on textarea "**********" at bounding box center [242, 141] width 97 height 19
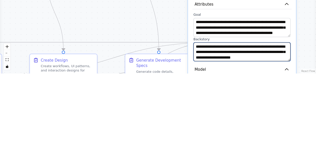
scroll to position [0, 0]
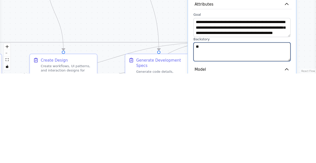
type textarea "*"
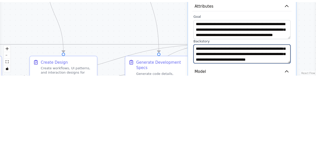
scroll to position [3961, 0]
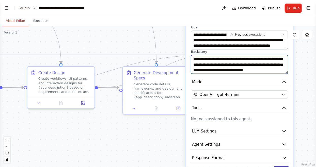
type textarea "**********"
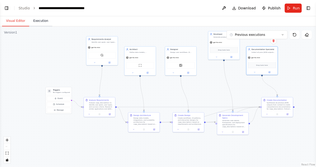
click at [39, 16] on button "Execution" at bounding box center [40, 21] width 23 height 11
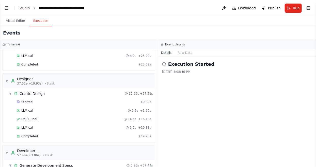
scroll to position [0, 0]
click at [308, 9] on button "Toggle Right Sidebar" at bounding box center [308, 8] width 7 height 7
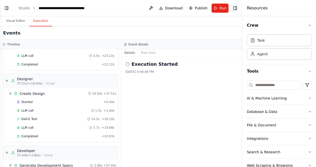
click at [235, 5] on button "Toggle Right Sidebar" at bounding box center [235, 8] width 7 height 7
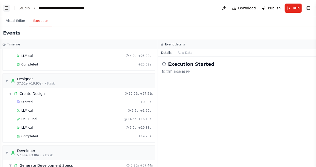
click at [7, 6] on button "Toggle Left Sidebar" at bounding box center [6, 8] width 7 height 7
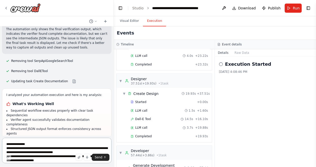
paste textarea "**********"
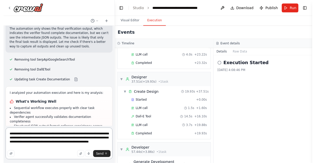
scroll to position [3969, 0]
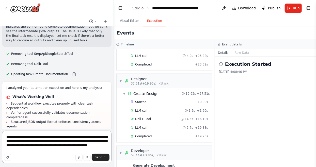
click at [6, 138] on textarea "**********" at bounding box center [56, 147] width 109 height 33
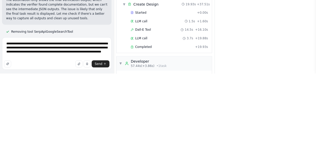
scroll to position [17, 0]
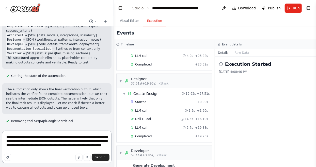
click at [24, 137] on textarea "**********" at bounding box center [56, 147] width 109 height 33
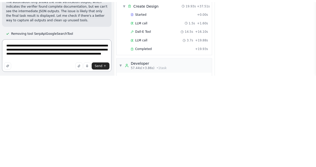
scroll to position [24, 0]
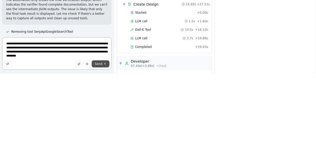
type textarea "**********"
click at [101, 152] on span "Send" at bounding box center [99, 154] width 8 height 4
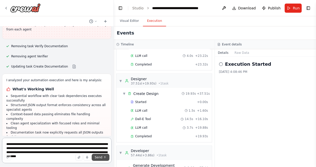
scroll to position [4128, 0]
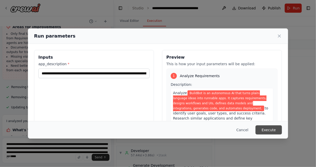
click at [272, 135] on button "Execute" at bounding box center [269, 129] width 26 height 9
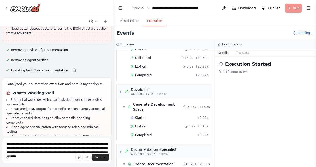
scroll to position [187, 0]
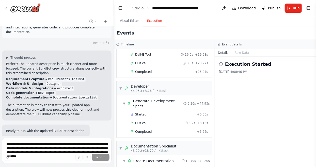
scroll to position [4328, 0]
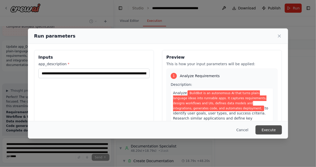
click at [276, 135] on button "Execute" at bounding box center [269, 129] width 26 height 9
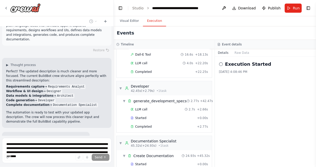
scroll to position [4319, 0]
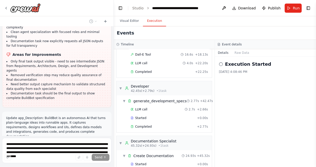
scroll to position [4224, 0]
